Goal: Task Accomplishment & Management: Manage account settings

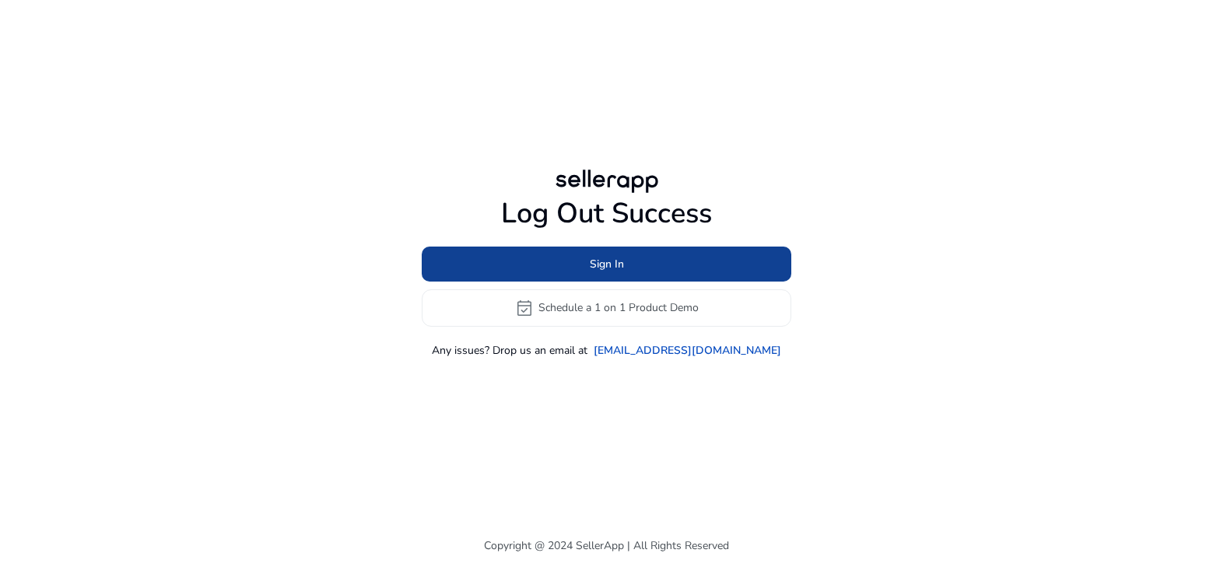
click at [598, 267] on span "Sign In" at bounding box center [607, 264] width 34 height 16
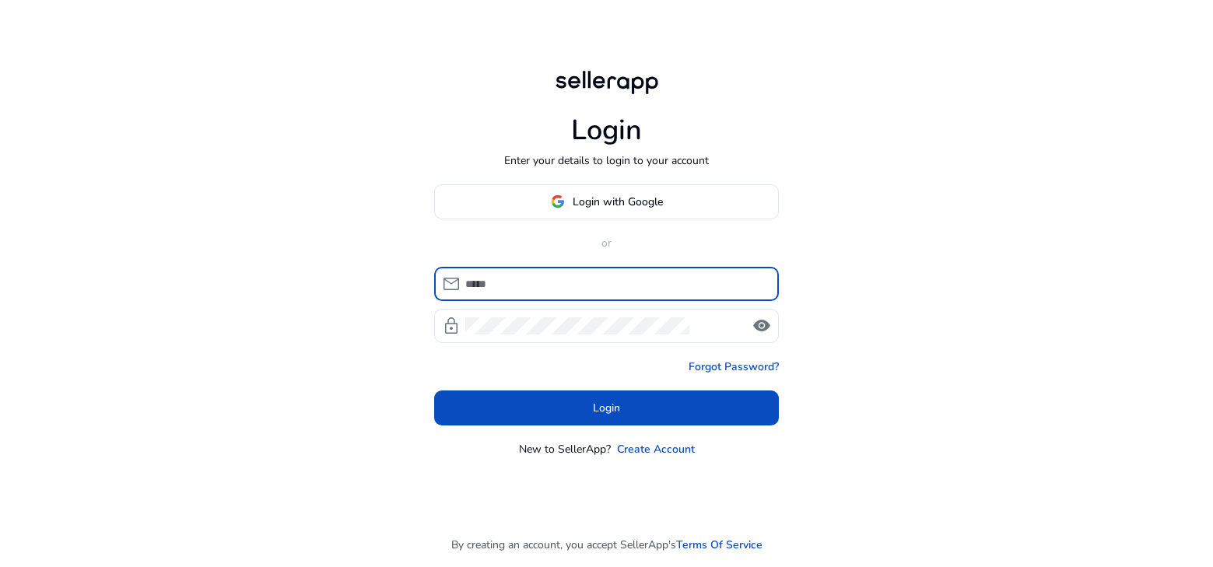
type input "**********"
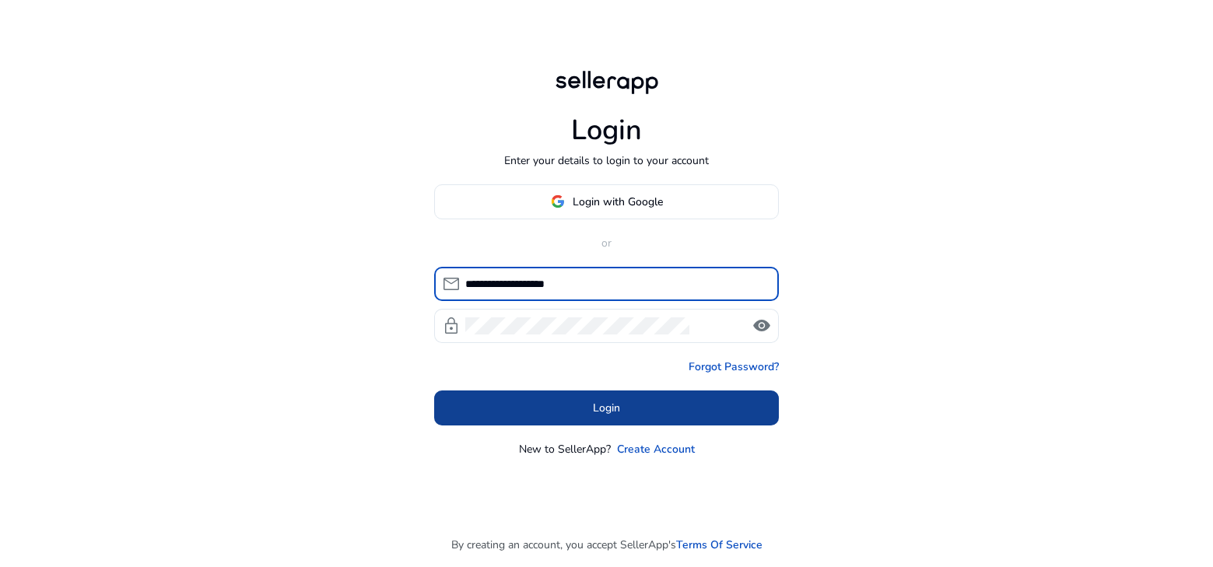
click at [627, 412] on span at bounding box center [606, 407] width 345 height 37
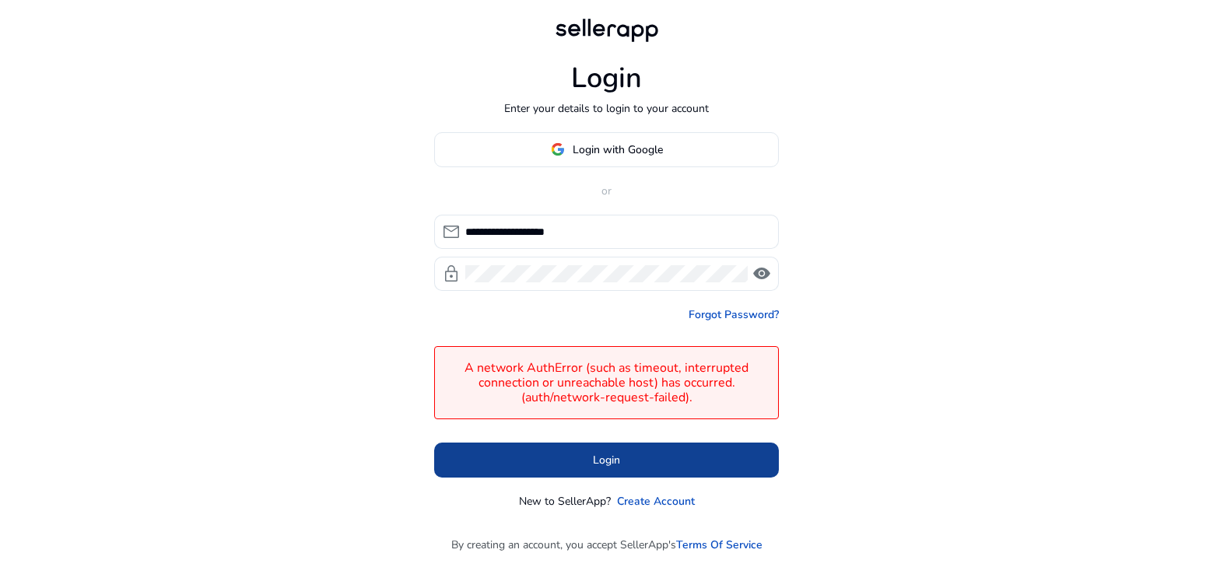
click at [629, 459] on span at bounding box center [606, 459] width 345 height 37
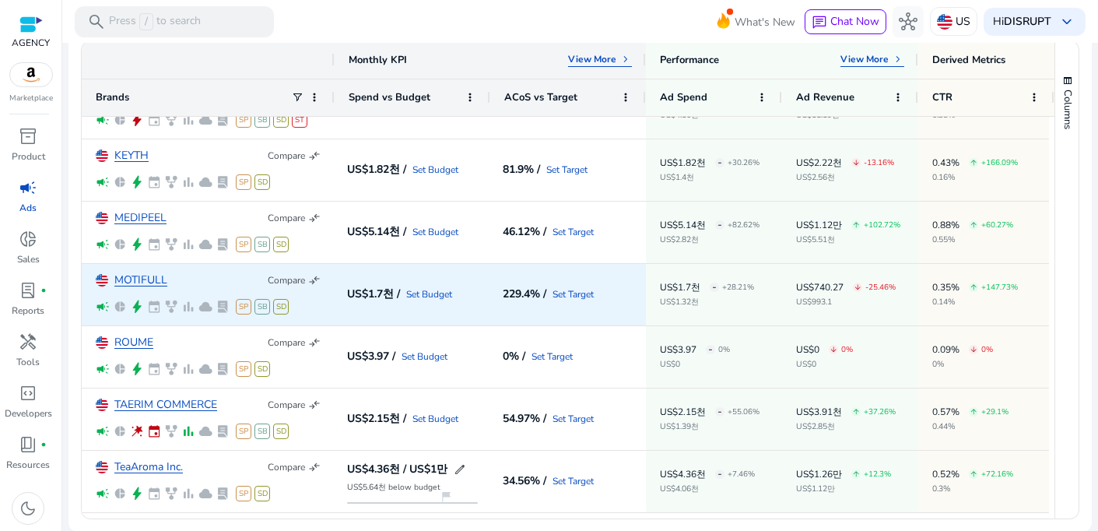
scroll to position [363, 0]
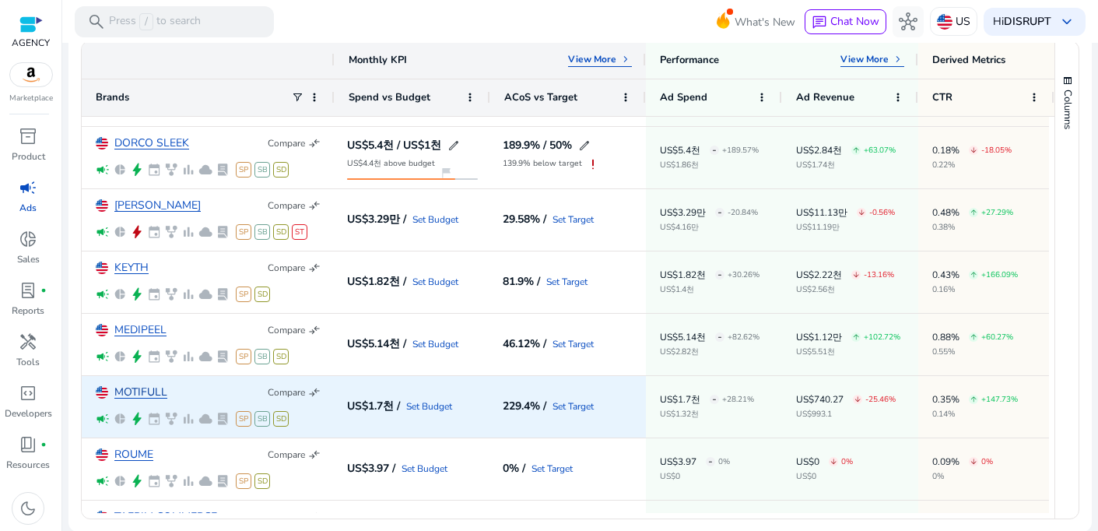
click at [148, 389] on link "MOTIFULL" at bounding box center [140, 393] width 53 height 12
